Goal: Task Accomplishment & Management: Manage account settings

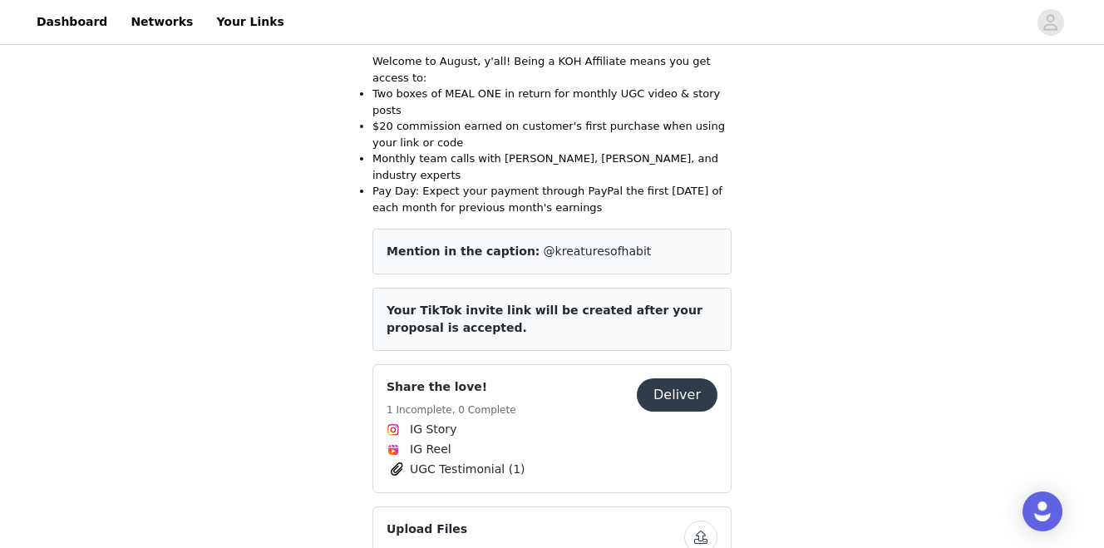
scroll to position [418, 0]
click at [673, 377] on button "Deliver" at bounding box center [677, 393] width 81 height 33
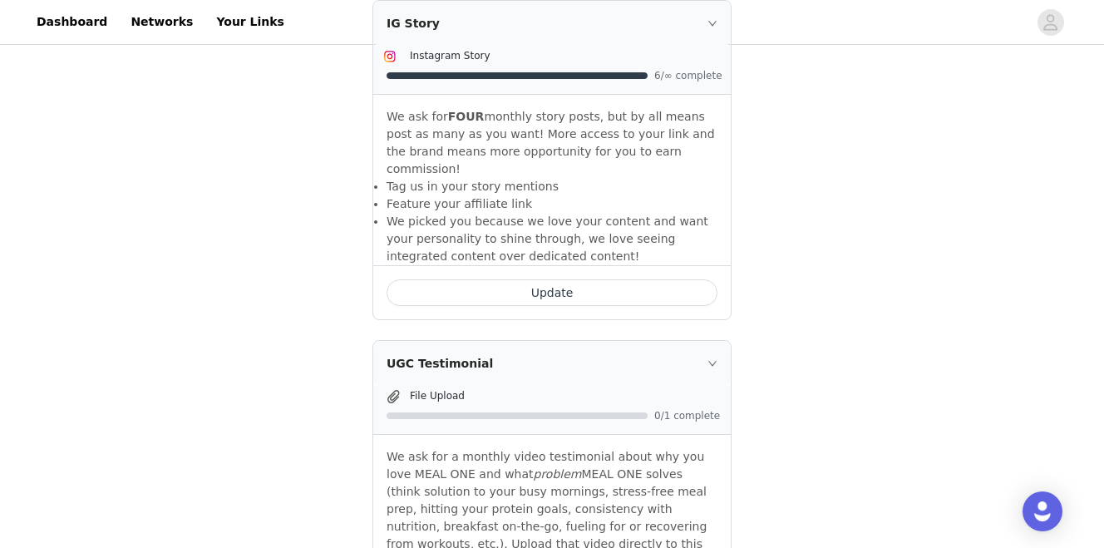
scroll to position [612, 0]
click at [684, 72] on span "6/∞ complete" at bounding box center [687, 77] width 67 height 10
click at [714, 28] on icon "icon: right" at bounding box center [712, 25] width 10 height 10
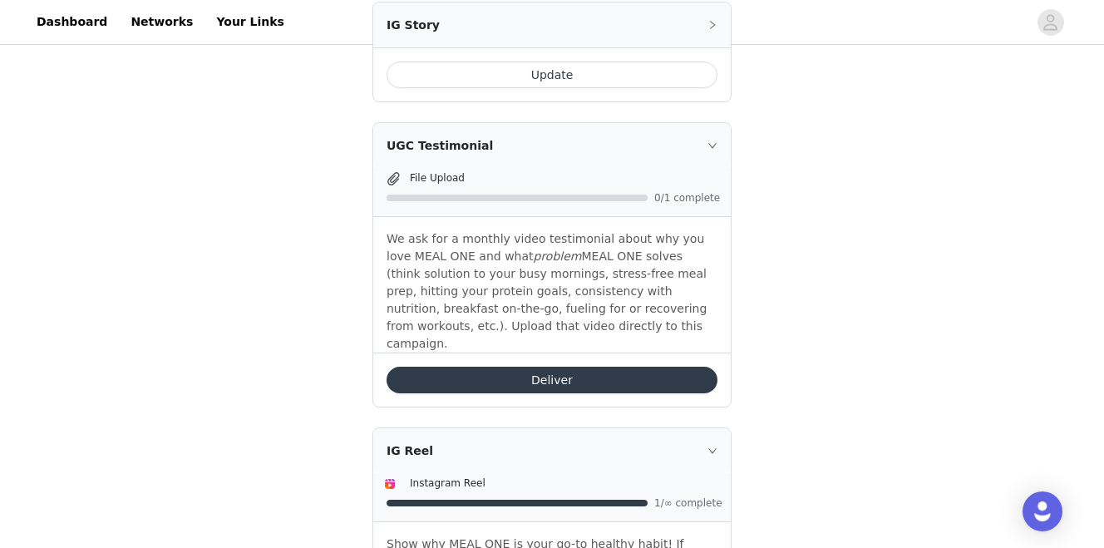
click at [714, 28] on icon "icon: right" at bounding box center [712, 25] width 10 height 10
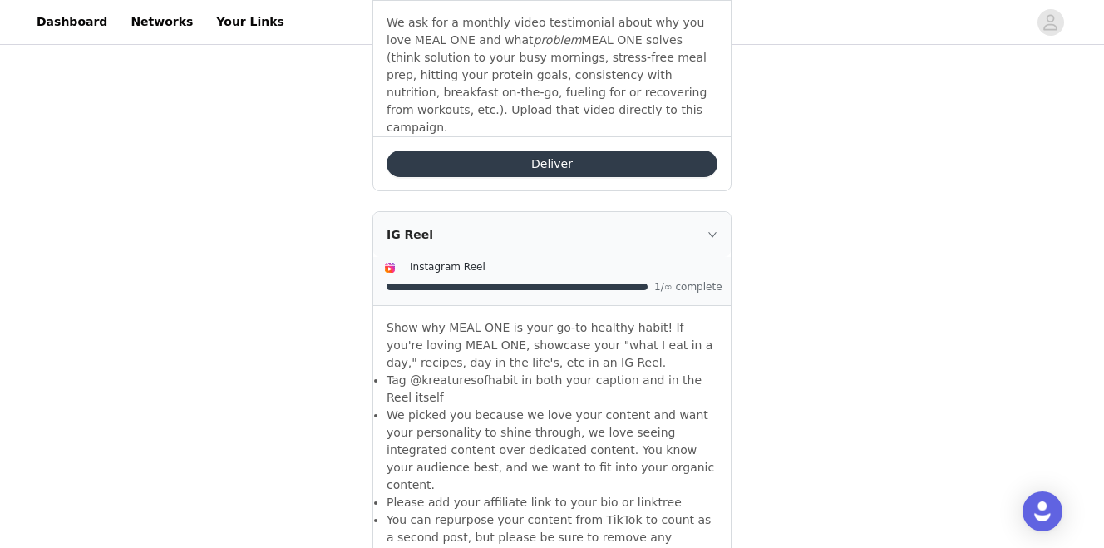
scroll to position [1045, 0]
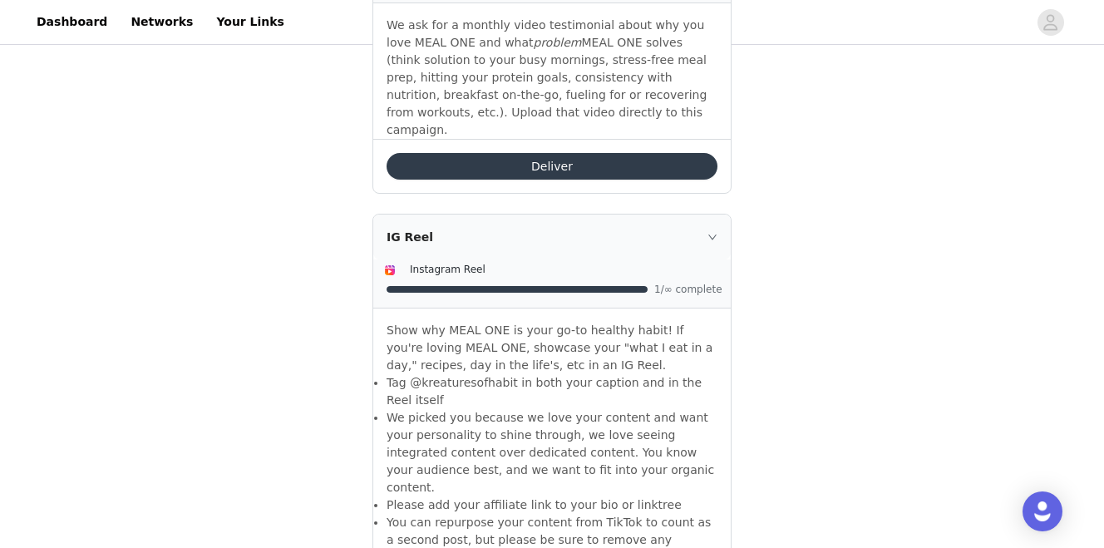
click at [714, 232] on icon "icon: right" at bounding box center [712, 237] width 10 height 10
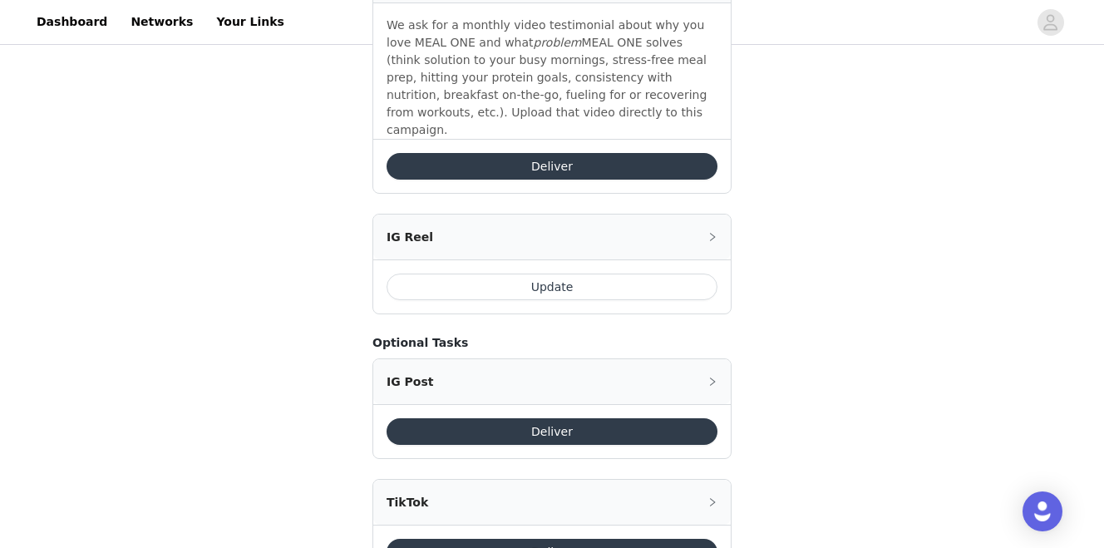
click at [714, 232] on icon "icon: right" at bounding box center [712, 237] width 10 height 10
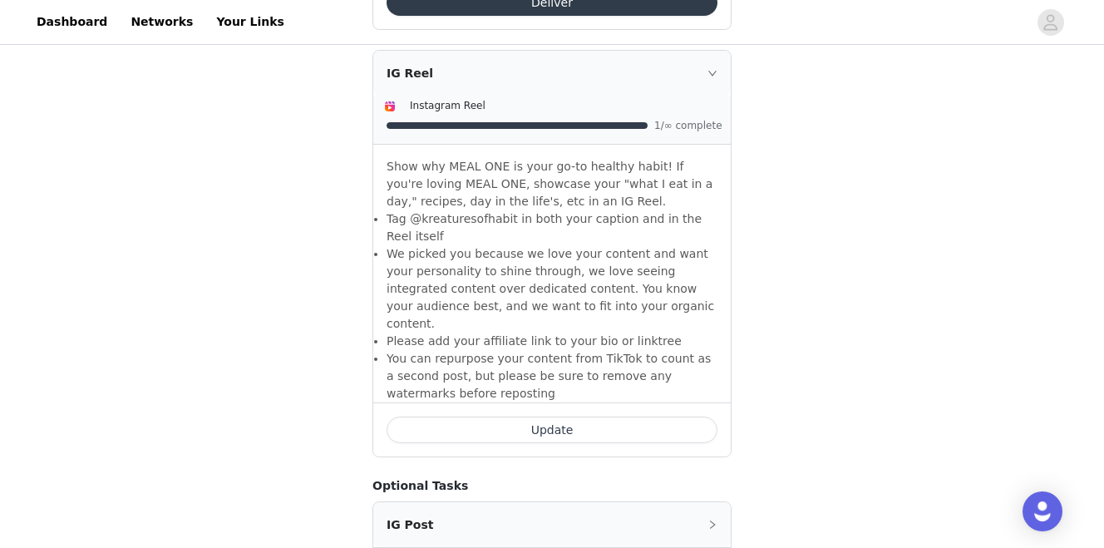
scroll to position [1209, 0]
click at [553, 416] on button "Update" at bounding box center [552, 429] width 331 height 27
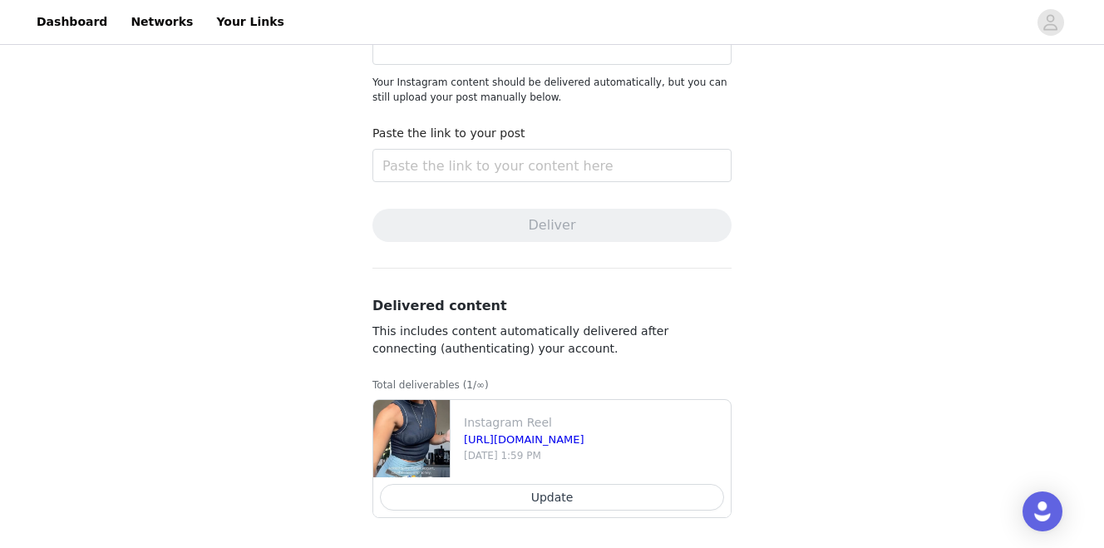
scroll to position [175, 0]
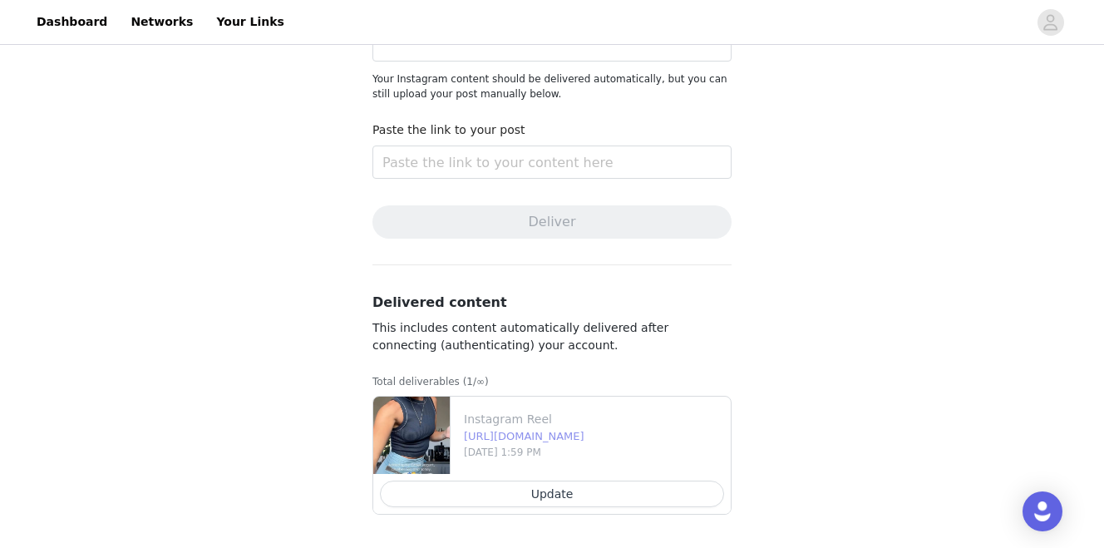
click at [520, 437] on link "https://www.instagram.com/p/DNJEs5wIJWb/" at bounding box center [524, 436] width 121 height 12
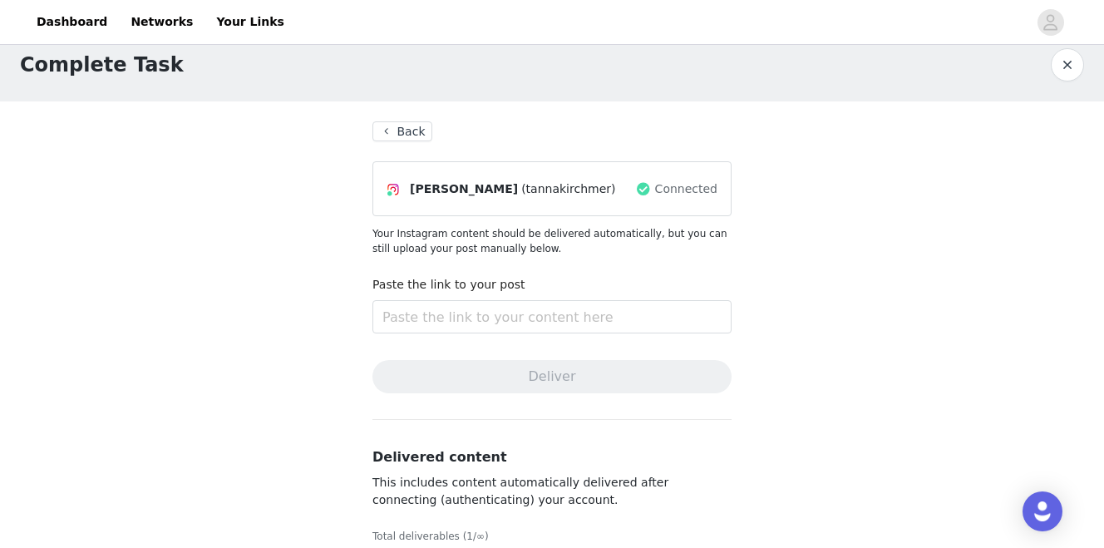
scroll to position [22, 0]
click at [389, 128] on button "Back" at bounding box center [402, 130] width 60 height 20
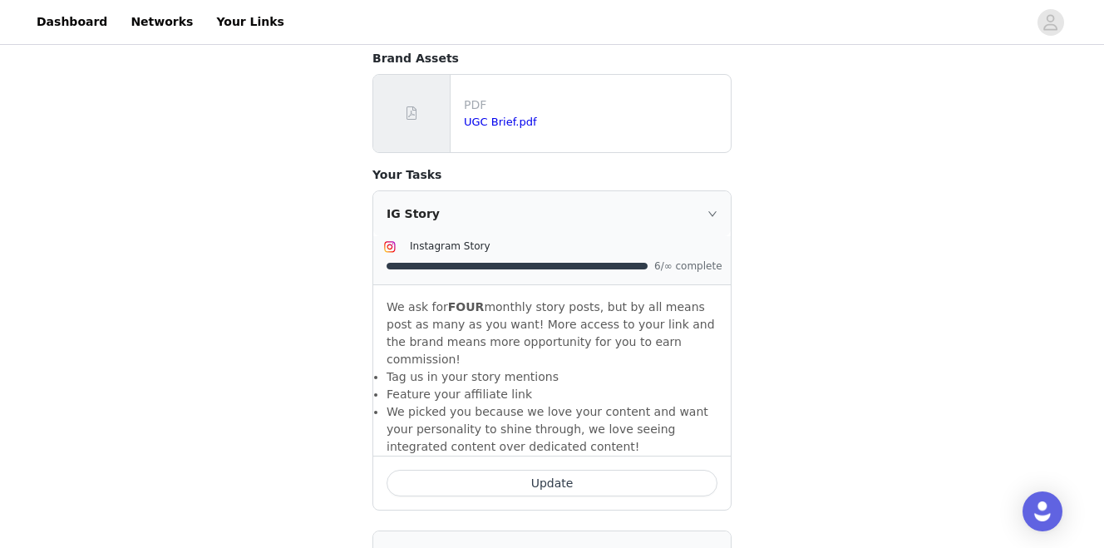
scroll to position [458, 0]
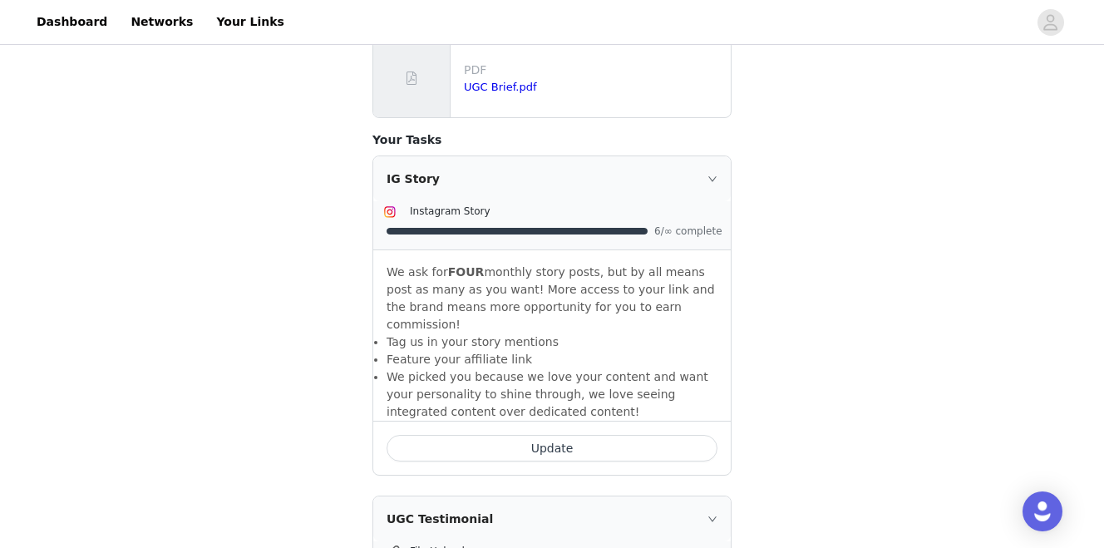
click at [573, 435] on button "Update" at bounding box center [552, 448] width 331 height 27
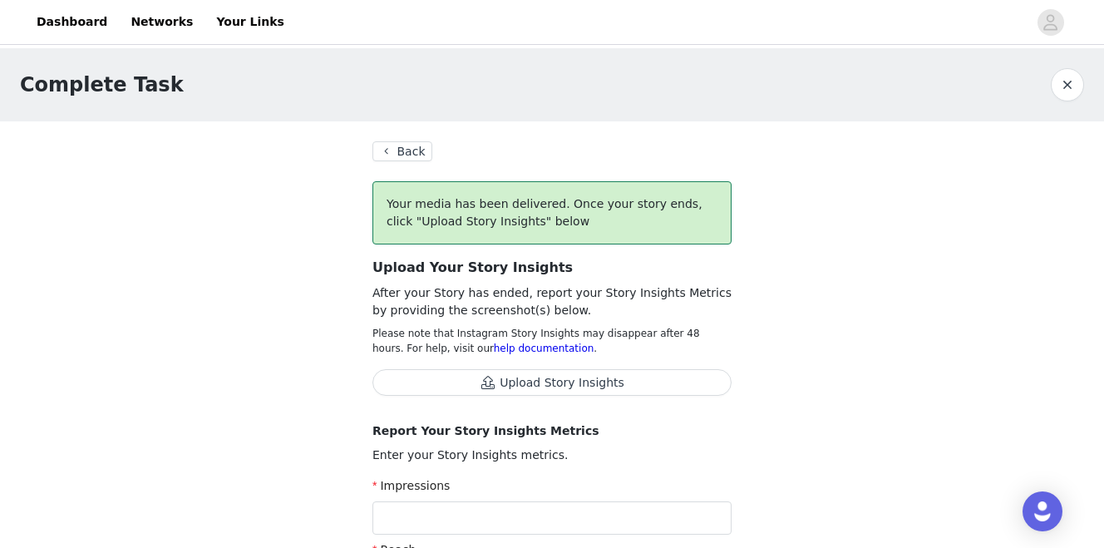
click at [400, 152] on button "Back" at bounding box center [402, 151] width 60 height 20
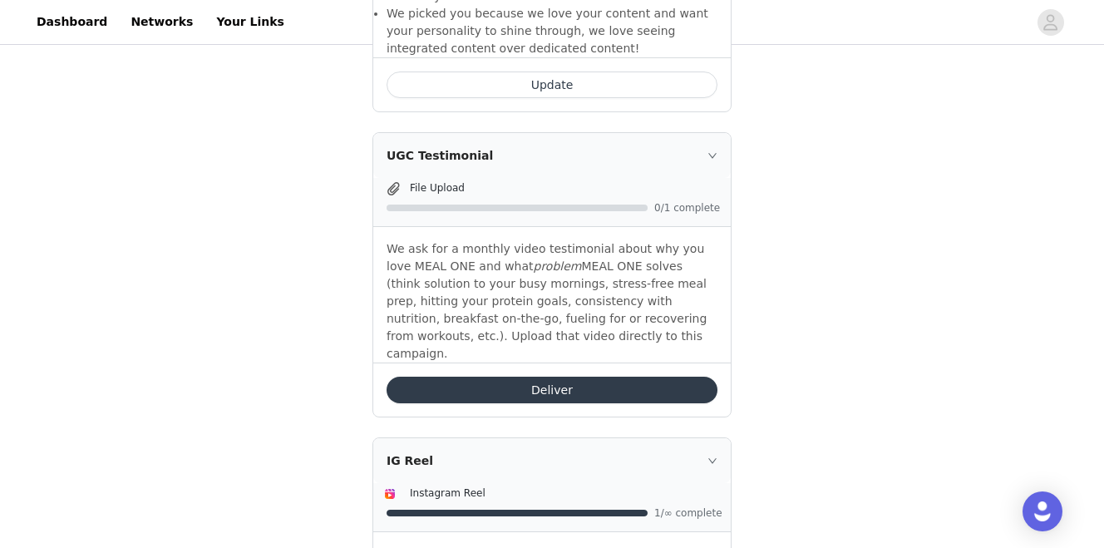
scroll to position [807, 0]
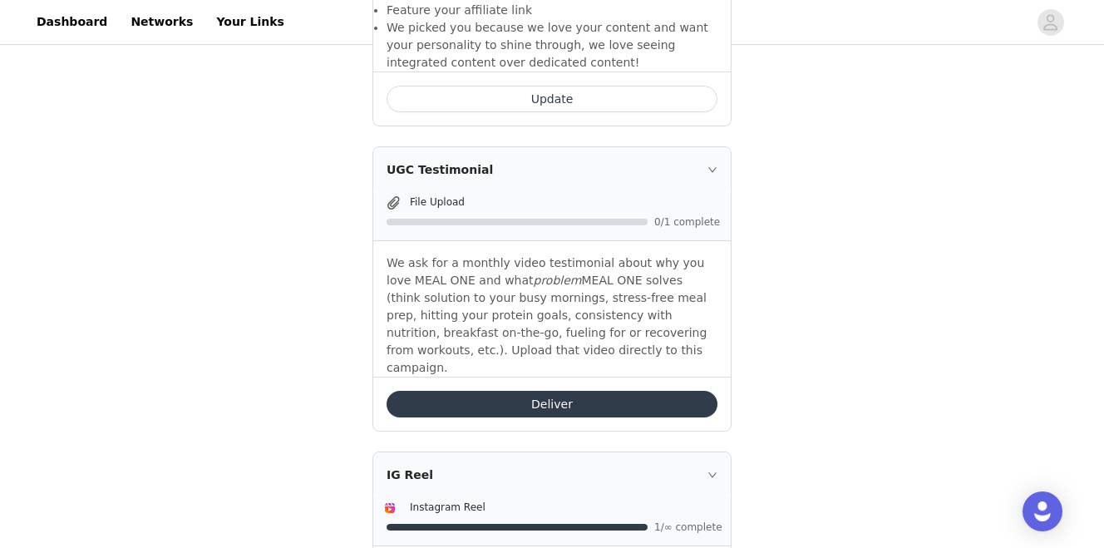
click at [635, 391] on button "Deliver" at bounding box center [552, 404] width 331 height 27
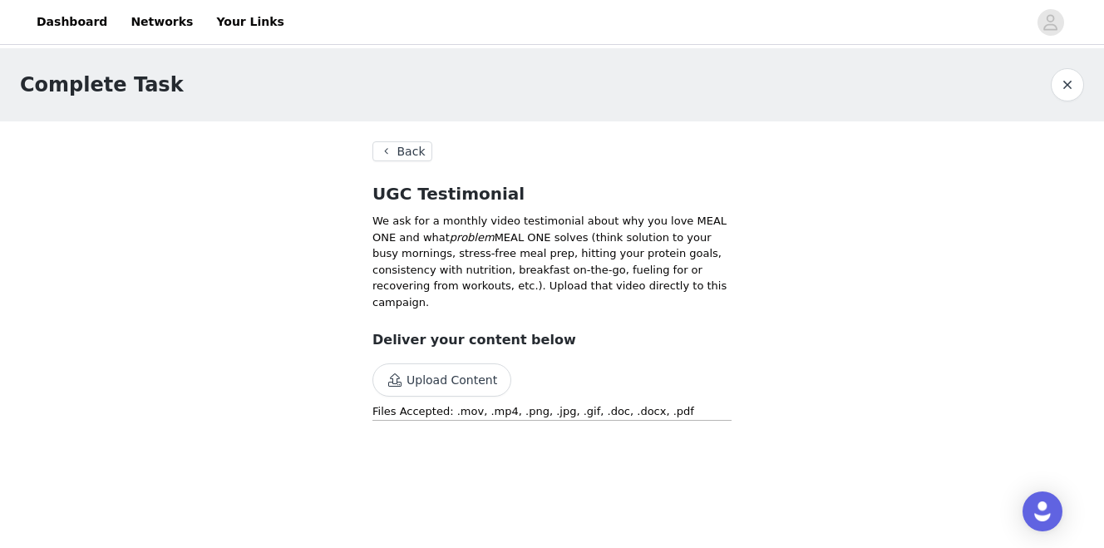
click at [454, 389] on button "Upload Content" at bounding box center [441, 379] width 139 height 33
click at [404, 152] on button "Back" at bounding box center [402, 151] width 60 height 20
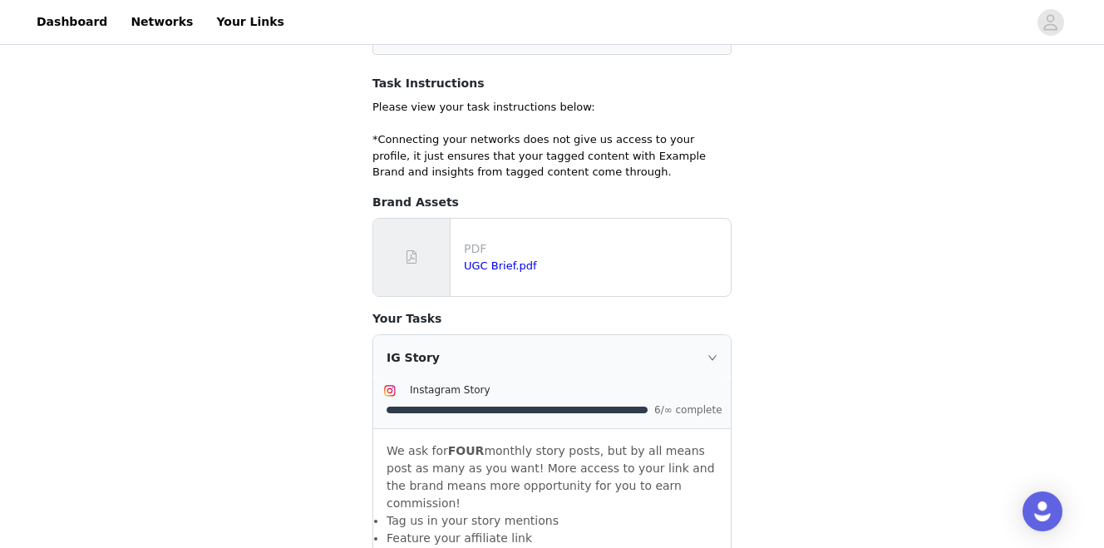
scroll to position [281, 0]
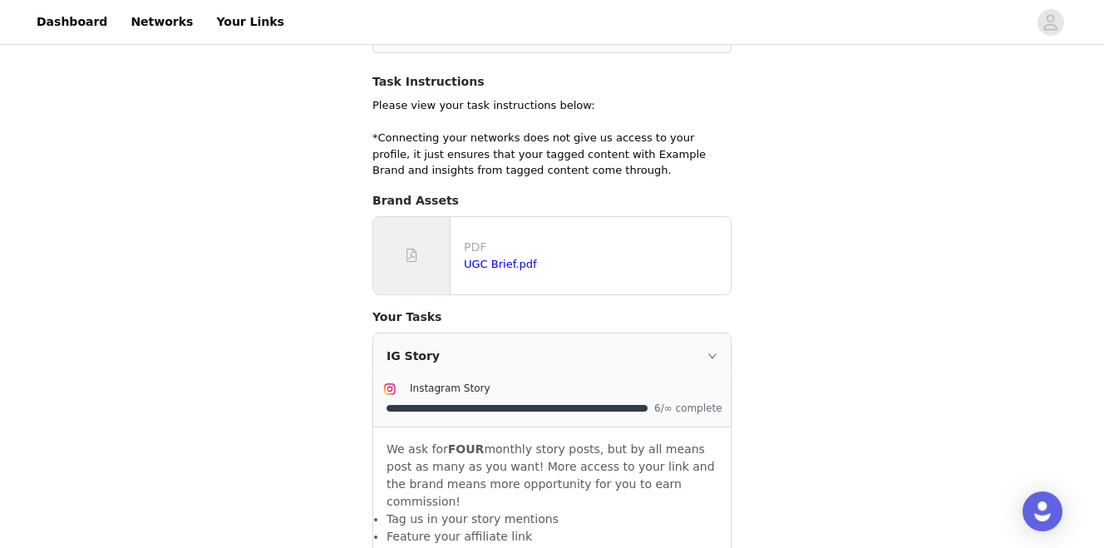
click at [717, 357] on icon "icon: right" at bounding box center [712, 356] width 10 height 10
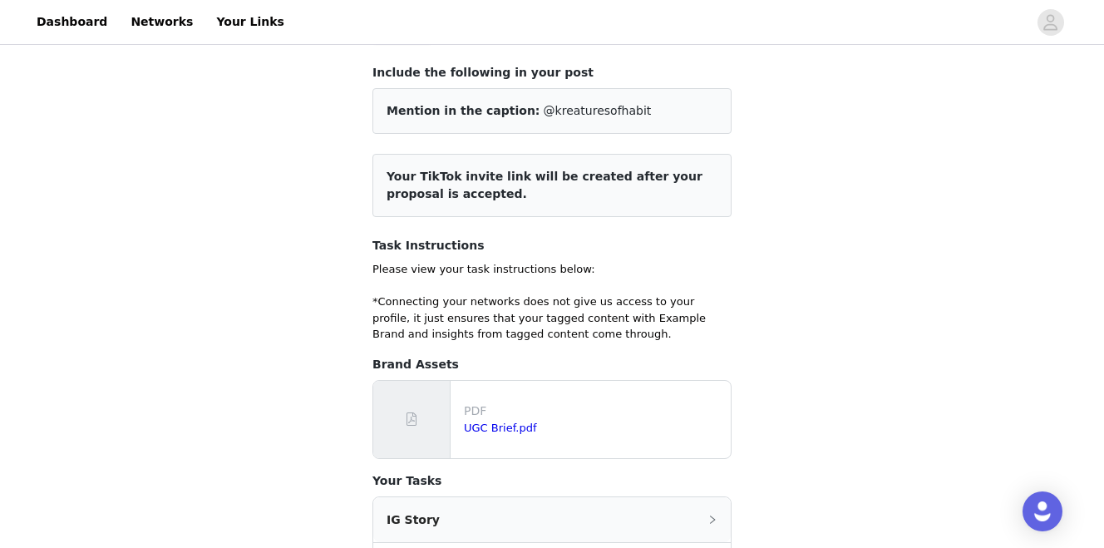
scroll to position [0, 0]
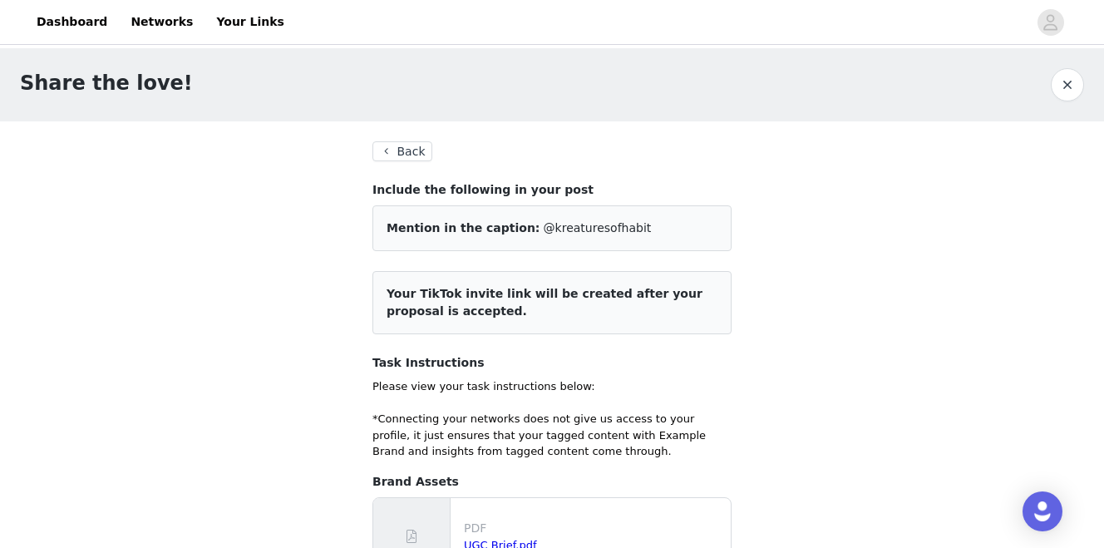
click at [402, 154] on button "Back" at bounding box center [402, 151] width 60 height 20
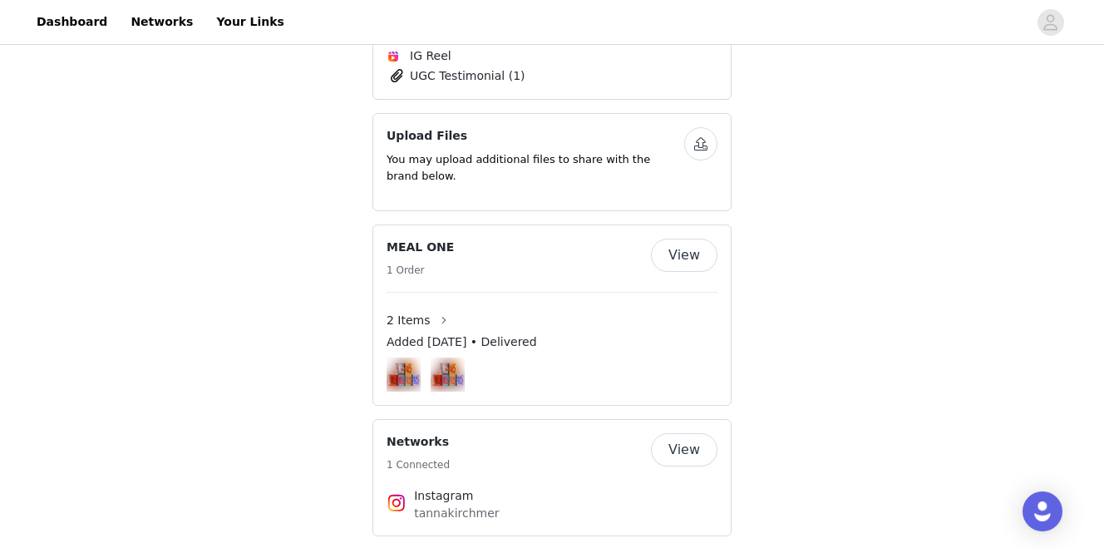
scroll to position [810, 0]
click at [670, 239] on button "View" at bounding box center [684, 255] width 67 height 33
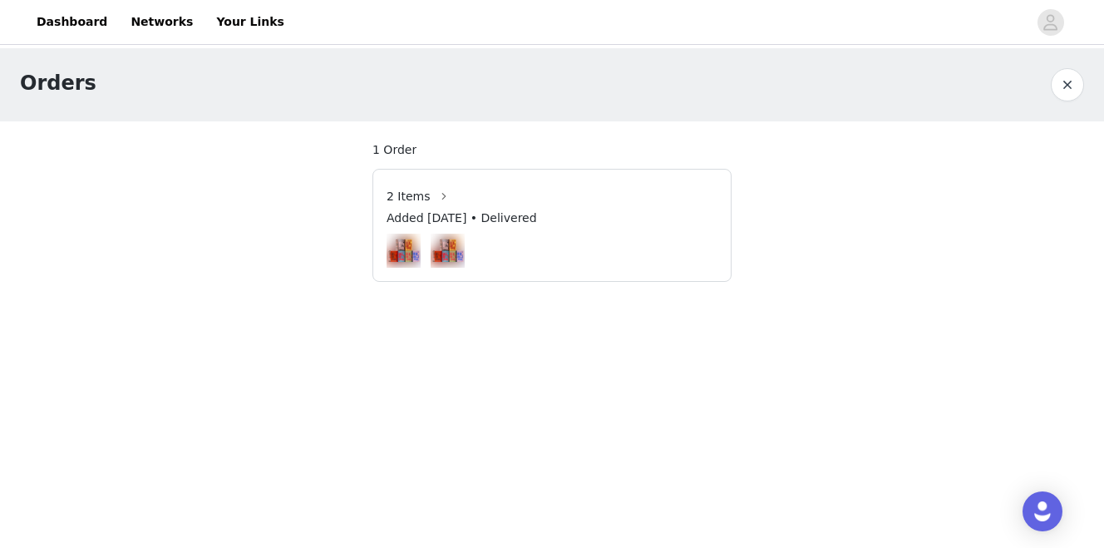
click at [1062, 77] on button "button" at bounding box center [1067, 84] width 33 height 33
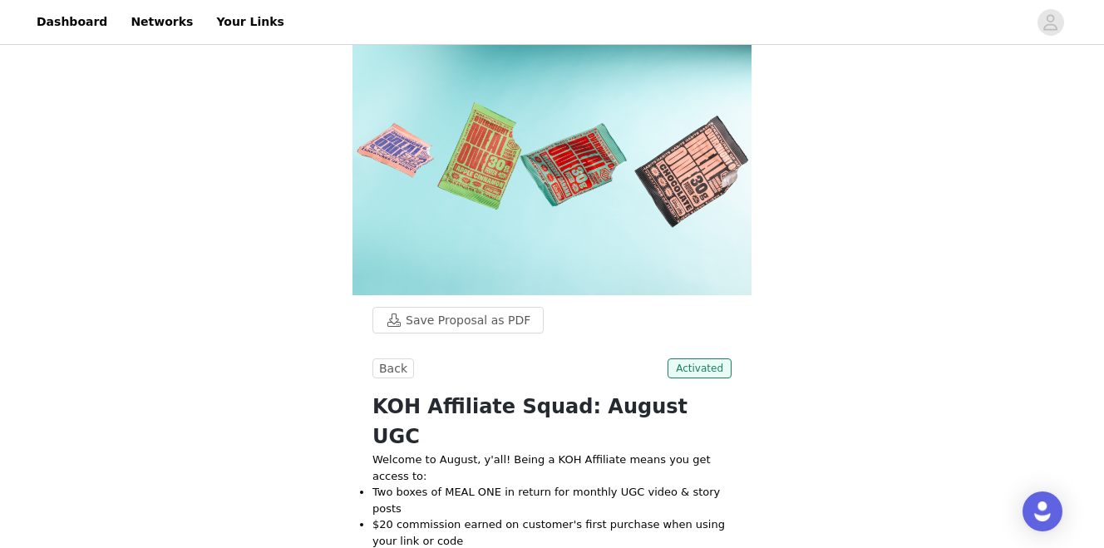
scroll to position [14, 0]
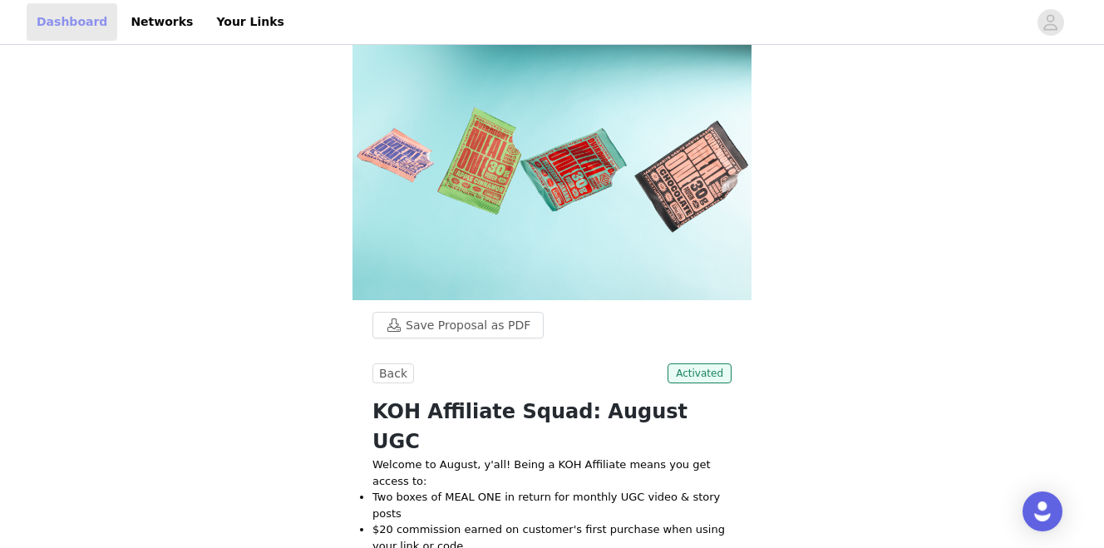
click at [74, 23] on link "Dashboard" at bounding box center [72, 21] width 91 height 37
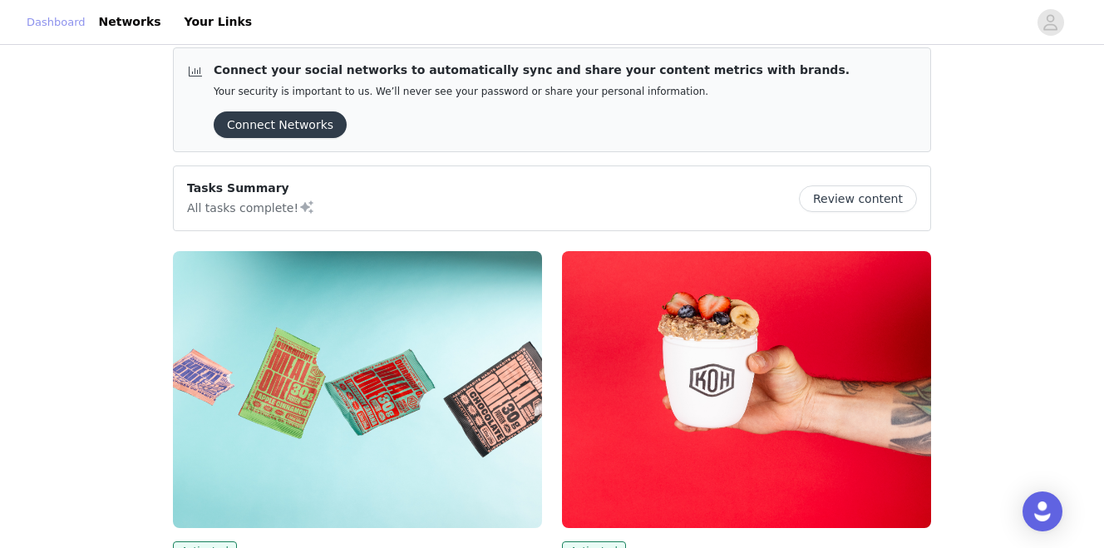
scroll to position [259, 0]
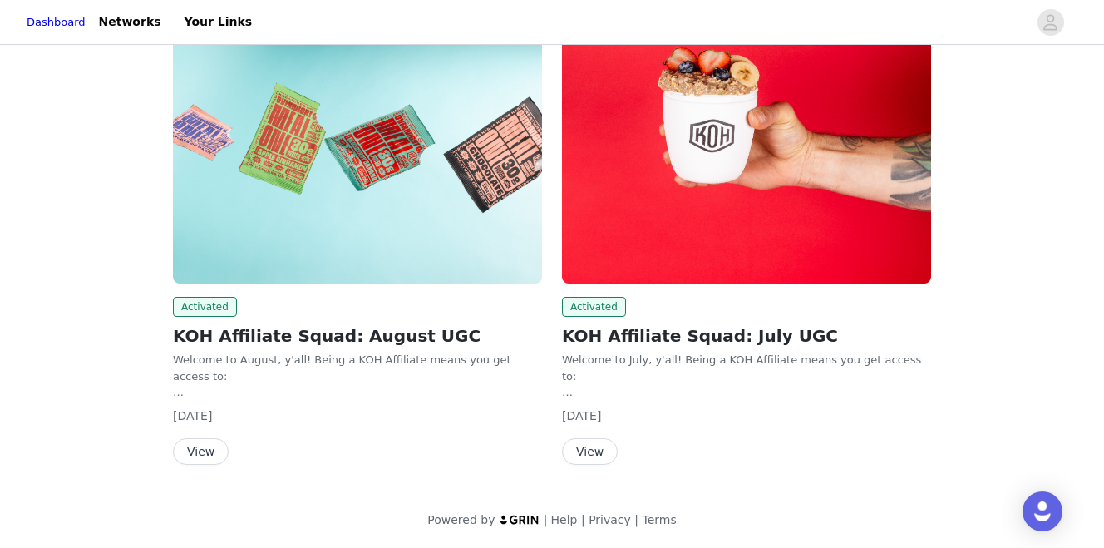
click at [599, 449] on button "View" at bounding box center [590, 451] width 56 height 27
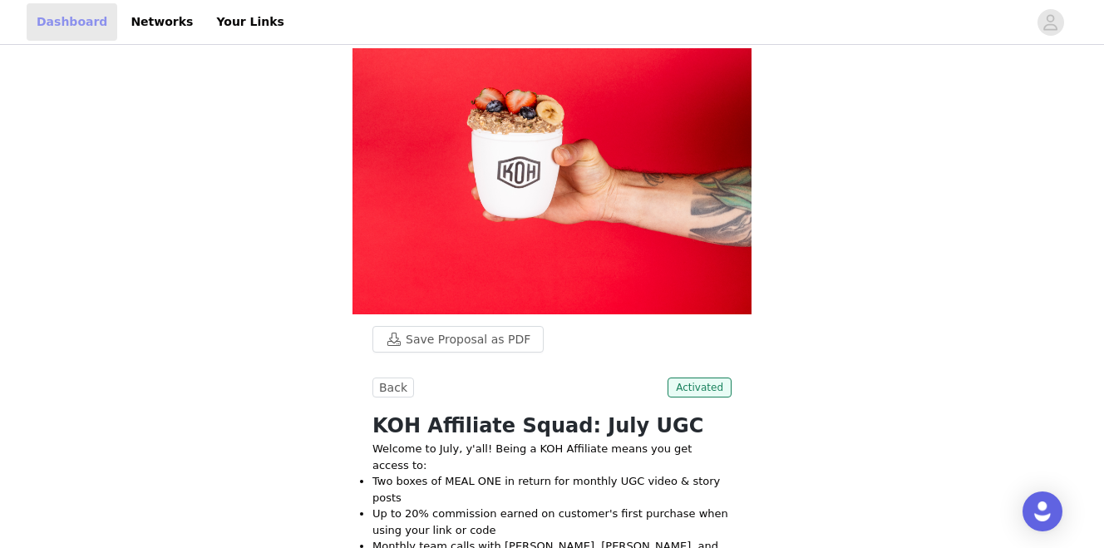
click at [72, 25] on link "Dashboard" at bounding box center [72, 21] width 91 height 37
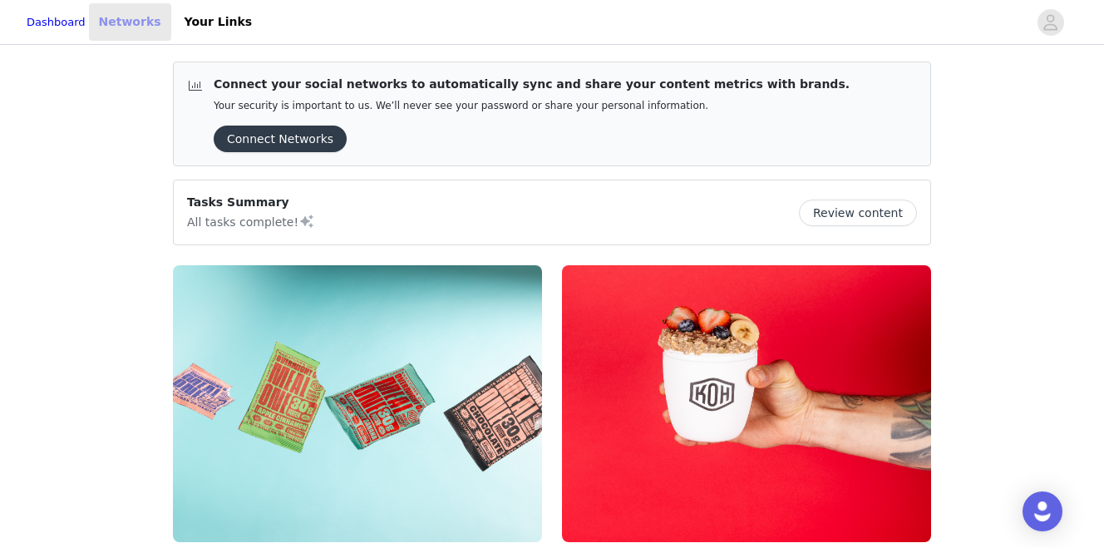
click at [158, 24] on link "Networks" at bounding box center [130, 21] width 82 height 37
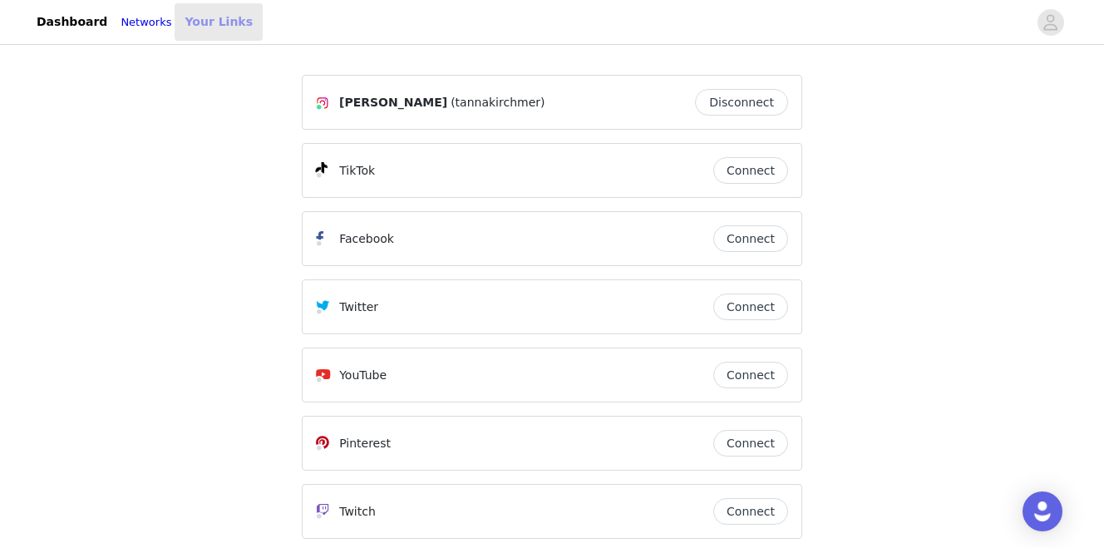
click at [233, 25] on link "Your Links" at bounding box center [219, 21] width 88 height 37
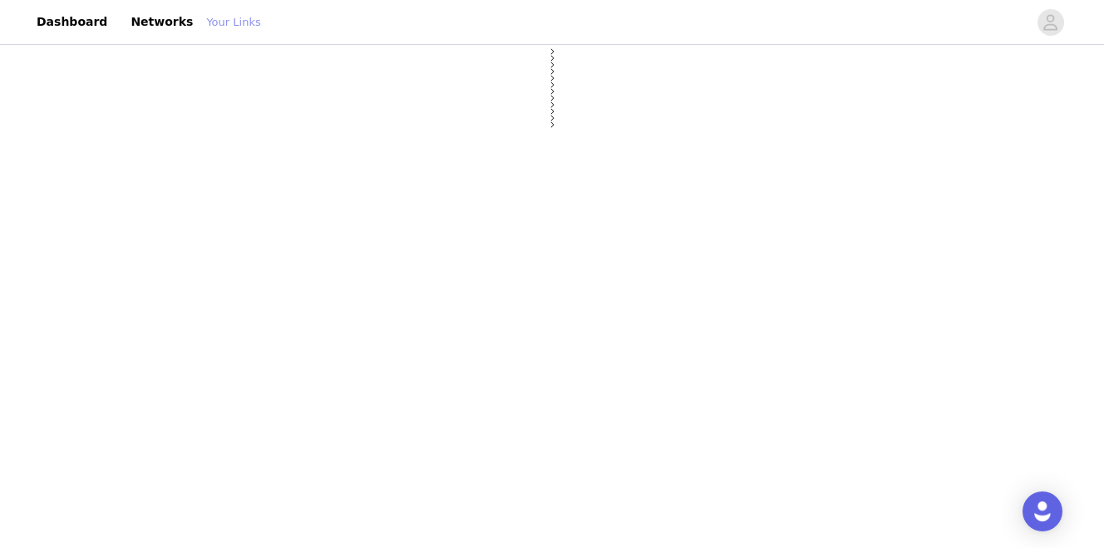
select select "12"
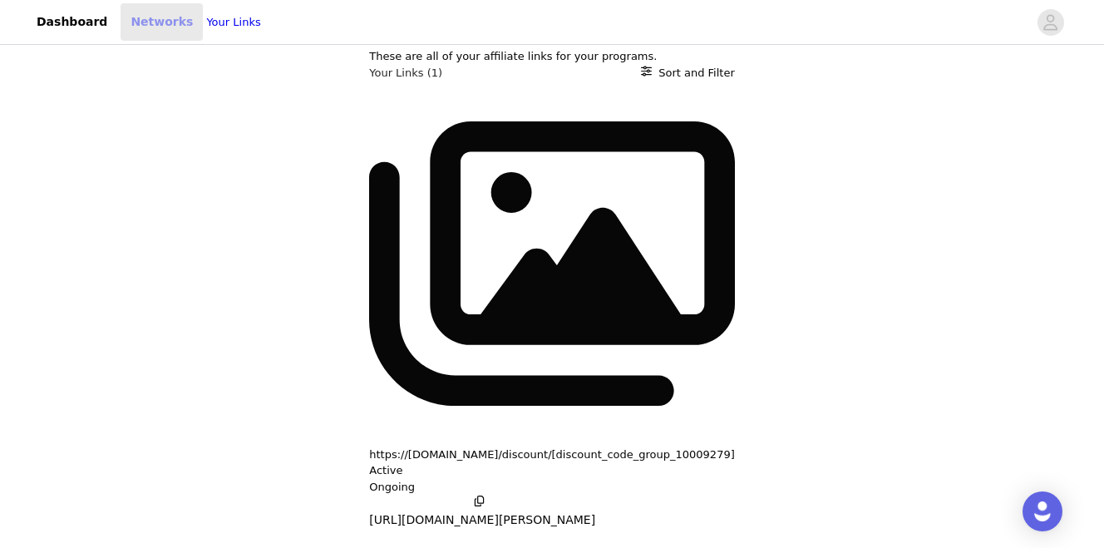
click at [156, 24] on link "Networks" at bounding box center [162, 21] width 82 height 37
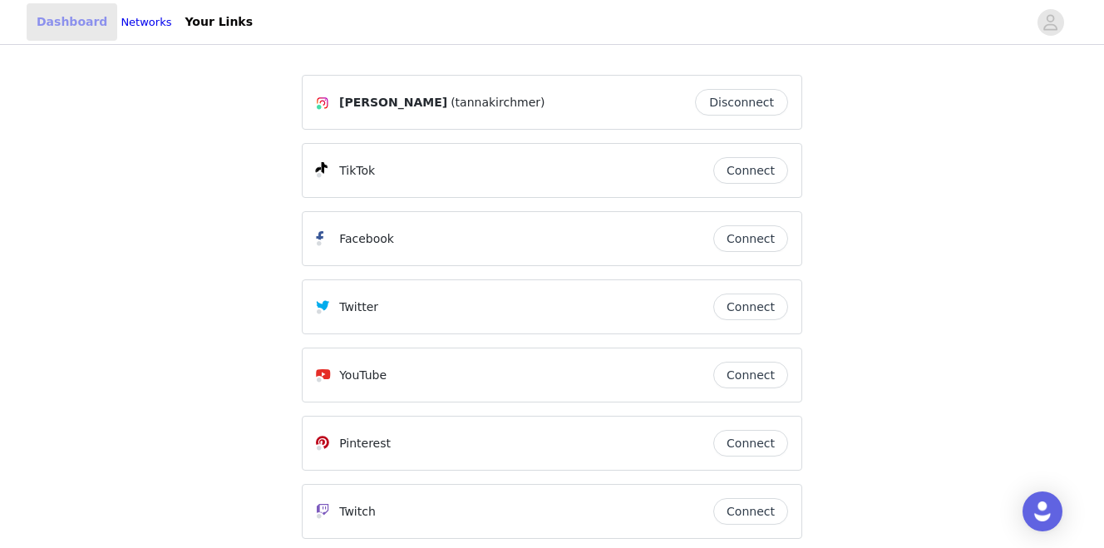
click at [70, 17] on link "Dashboard" at bounding box center [72, 21] width 91 height 37
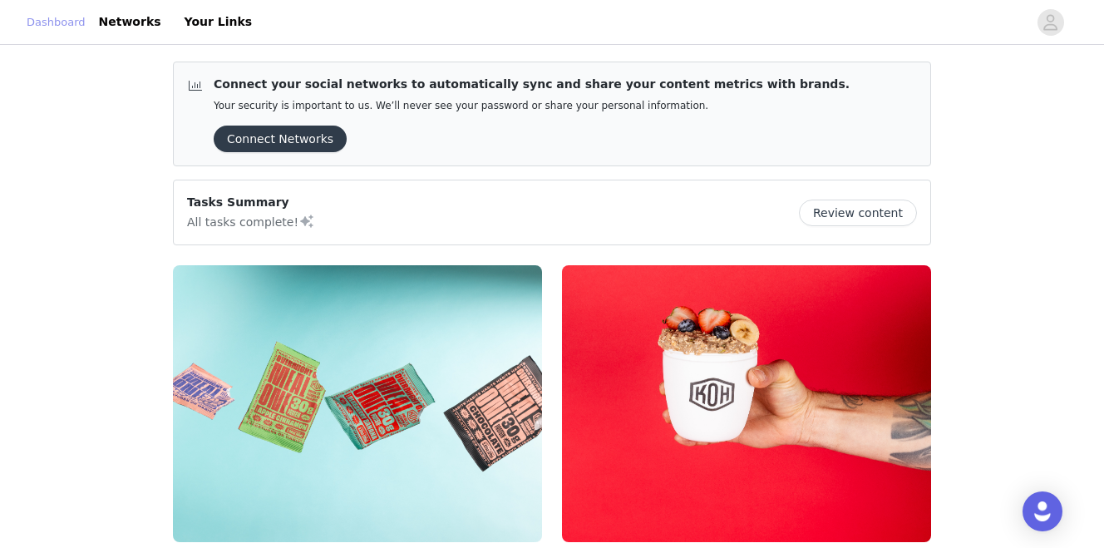
scroll to position [259, 0]
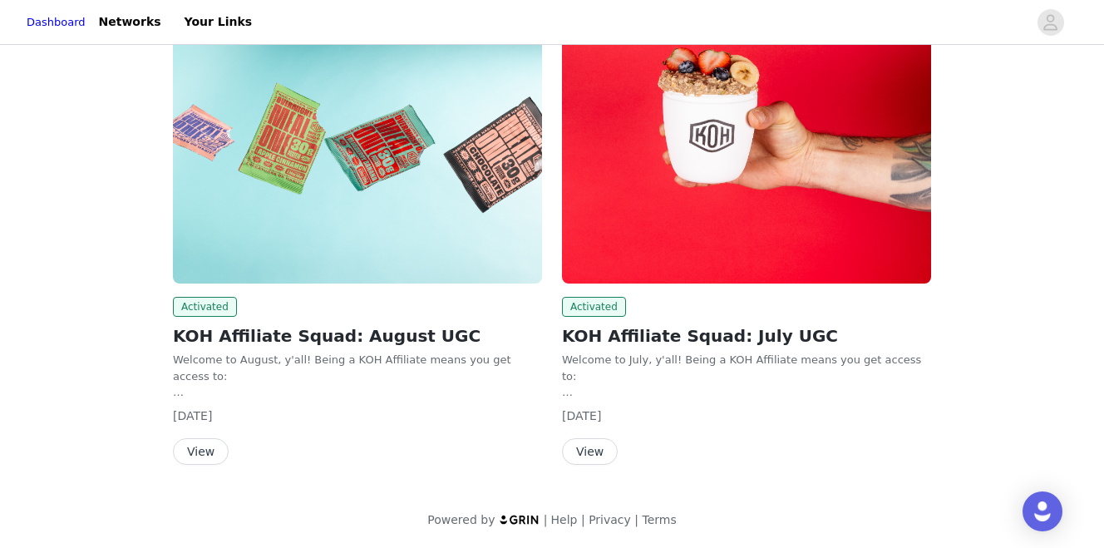
click at [200, 451] on button "View" at bounding box center [201, 451] width 56 height 27
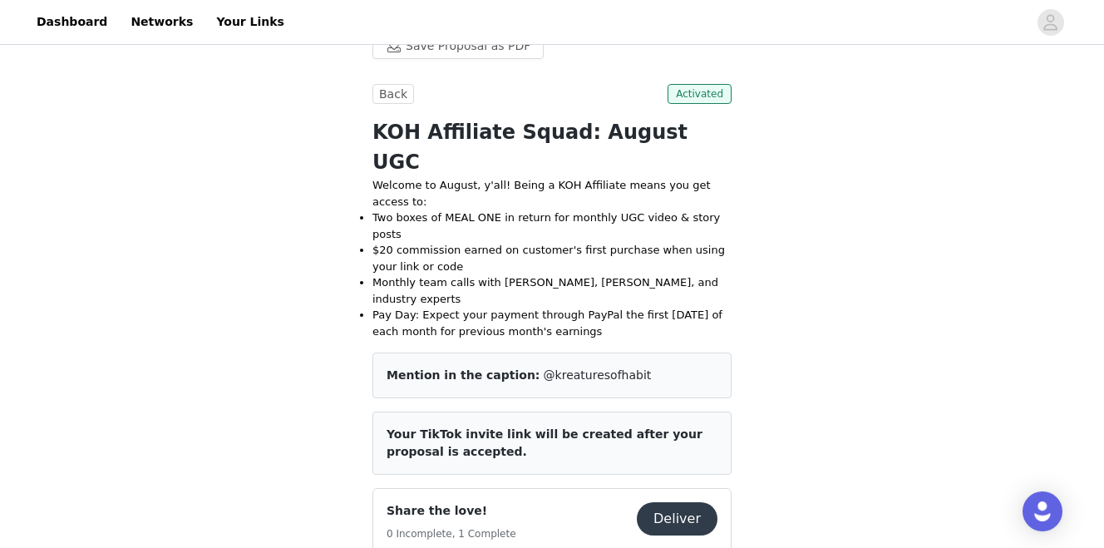
scroll to position [389, 0]
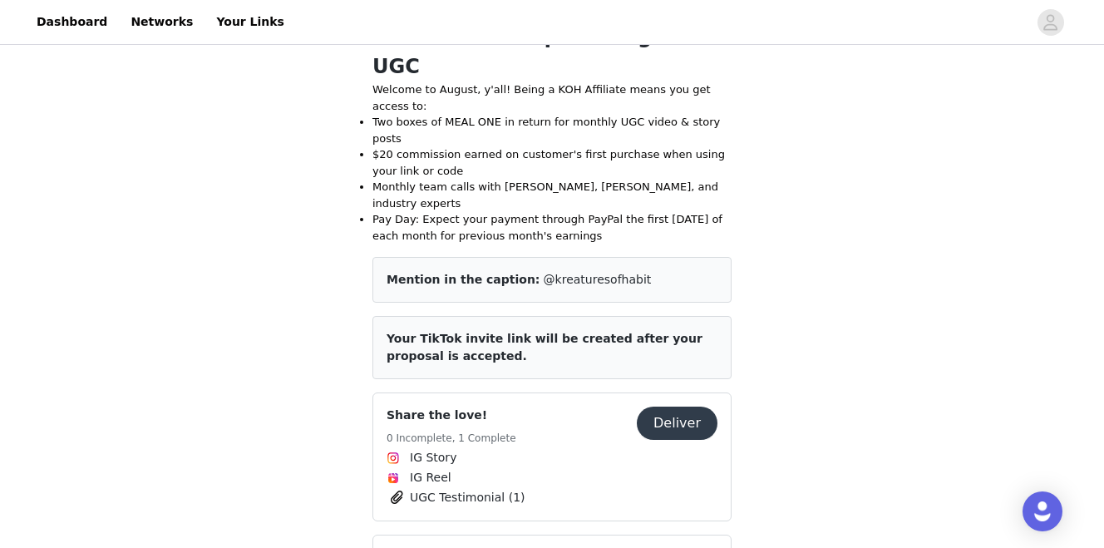
click at [680, 406] on button "Deliver" at bounding box center [677, 422] width 81 height 33
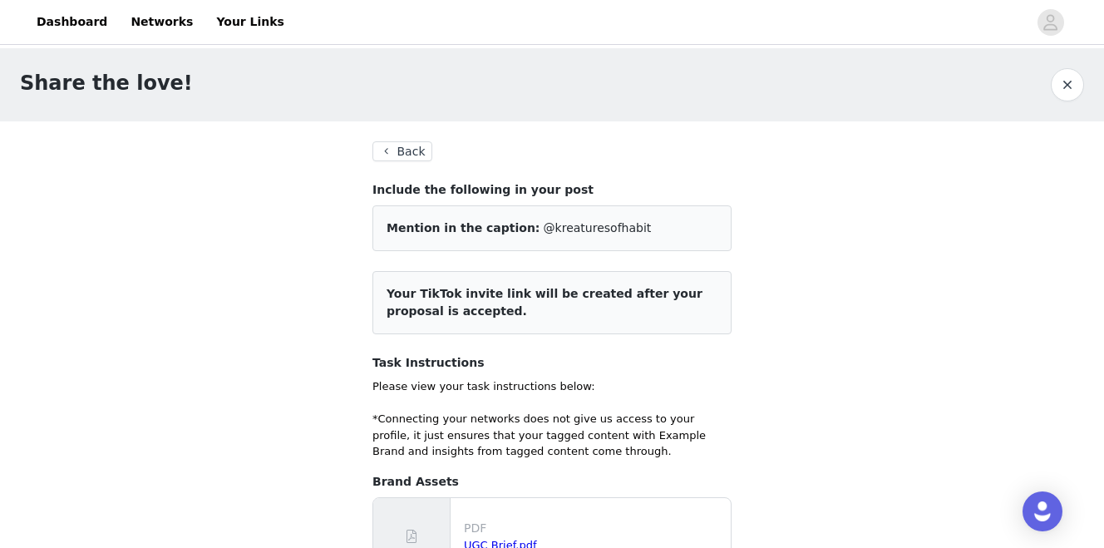
click at [400, 155] on button "Back" at bounding box center [402, 151] width 60 height 20
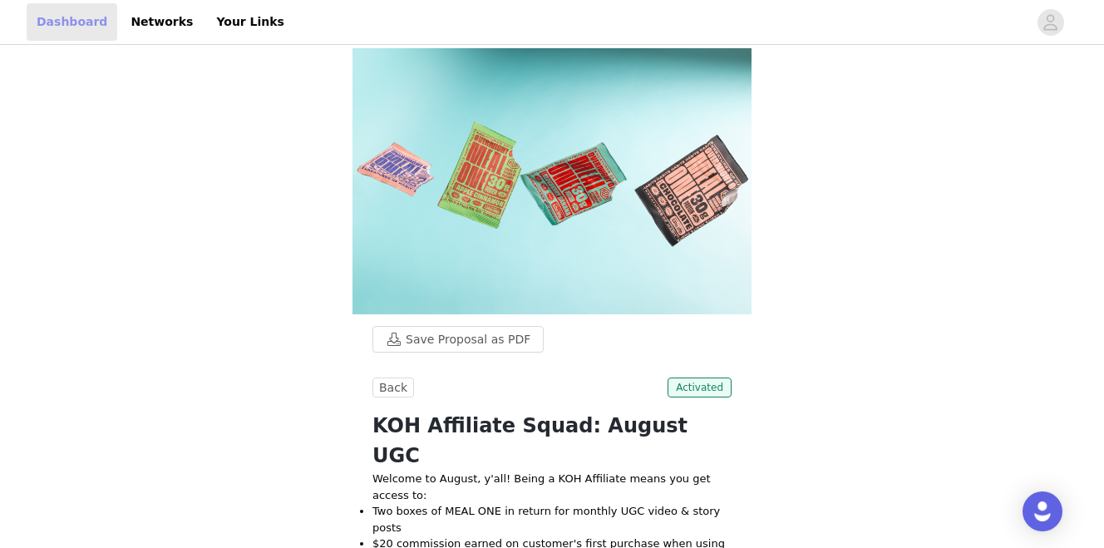
click at [86, 27] on link "Dashboard" at bounding box center [72, 21] width 91 height 37
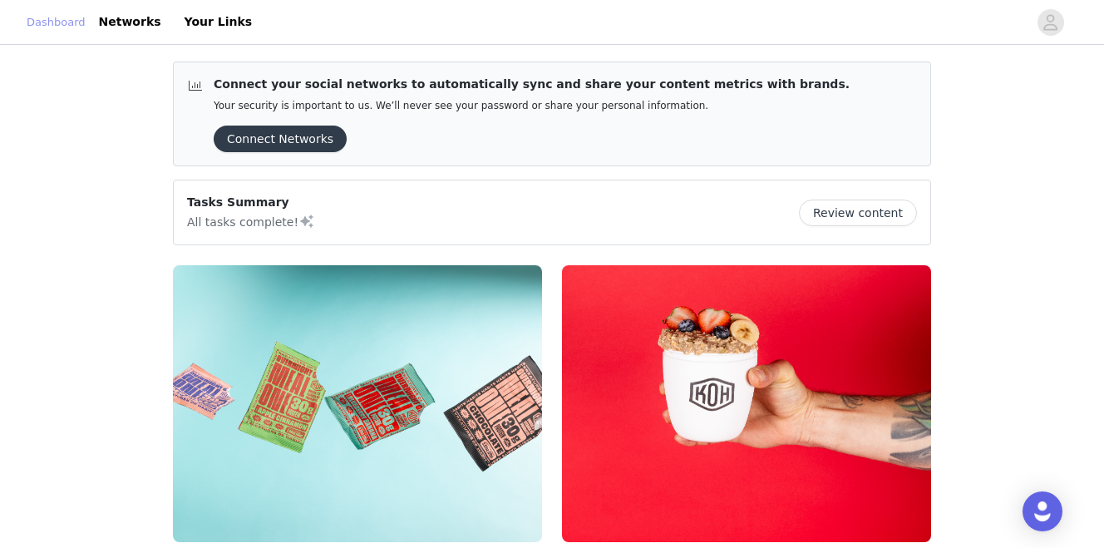
scroll to position [259, 0]
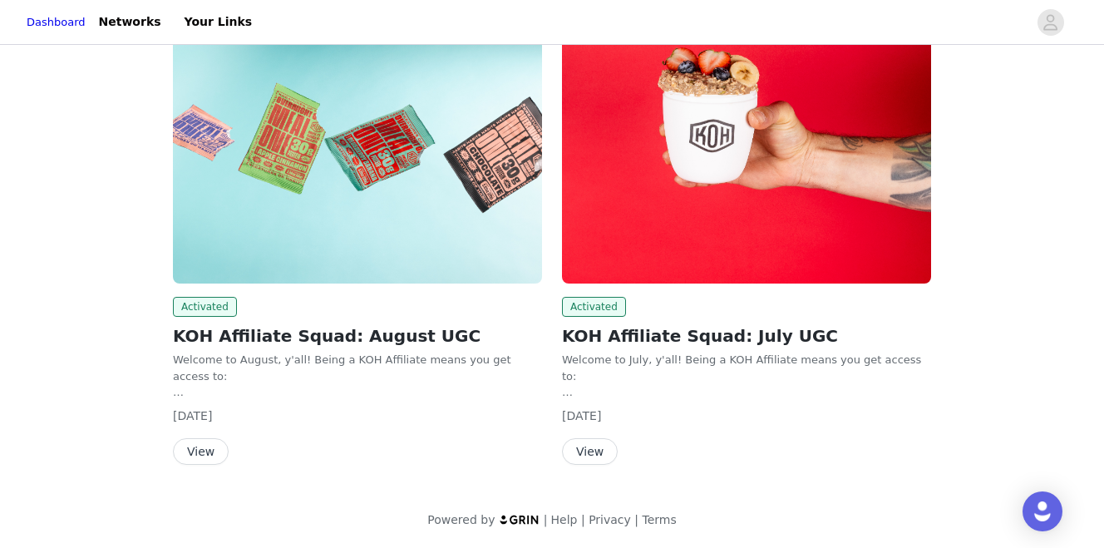
click at [605, 448] on button "View" at bounding box center [590, 451] width 56 height 27
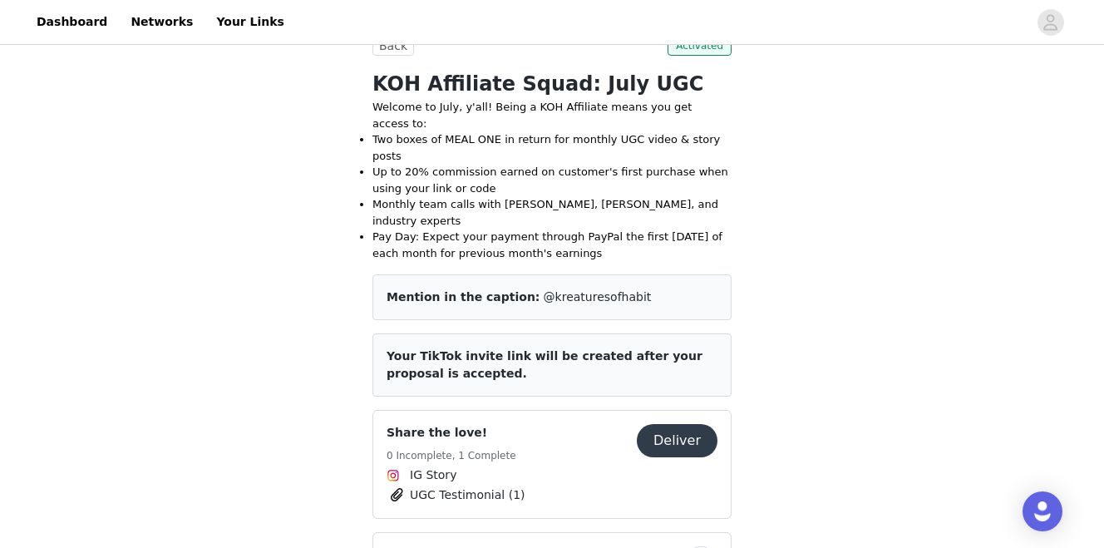
scroll to position [347, 0]
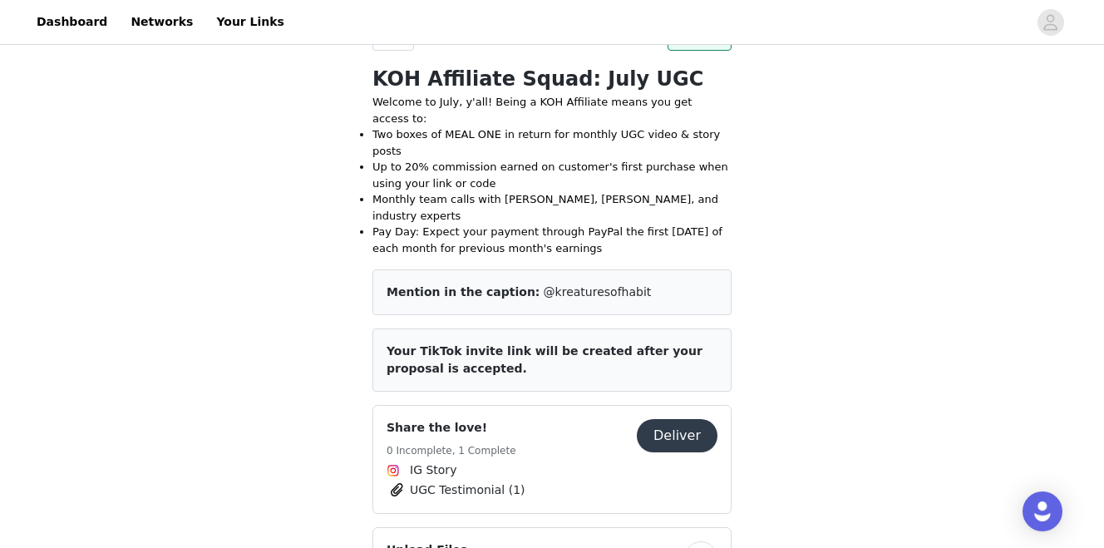
click at [684, 419] on button "Deliver" at bounding box center [677, 435] width 81 height 33
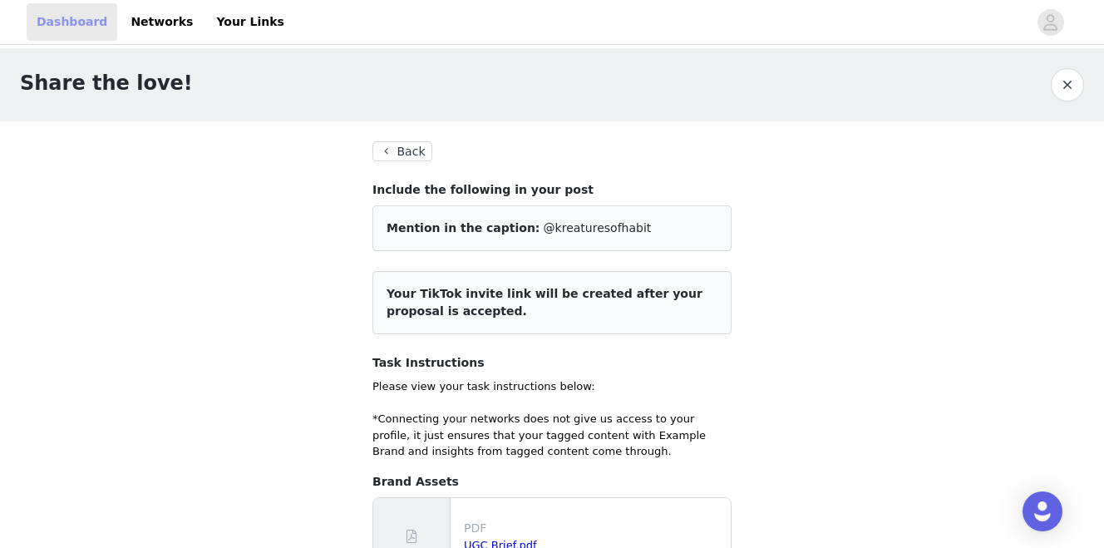
click at [71, 28] on link "Dashboard" at bounding box center [72, 21] width 91 height 37
